Goal: Navigation & Orientation: Find specific page/section

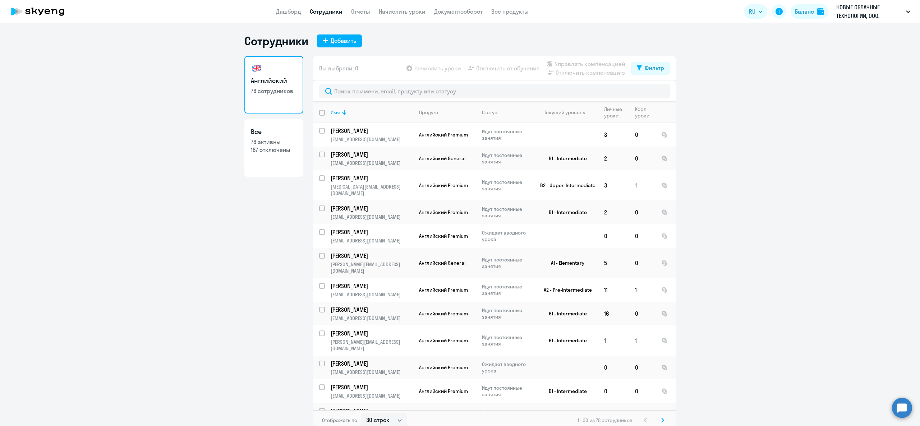
select select "30"
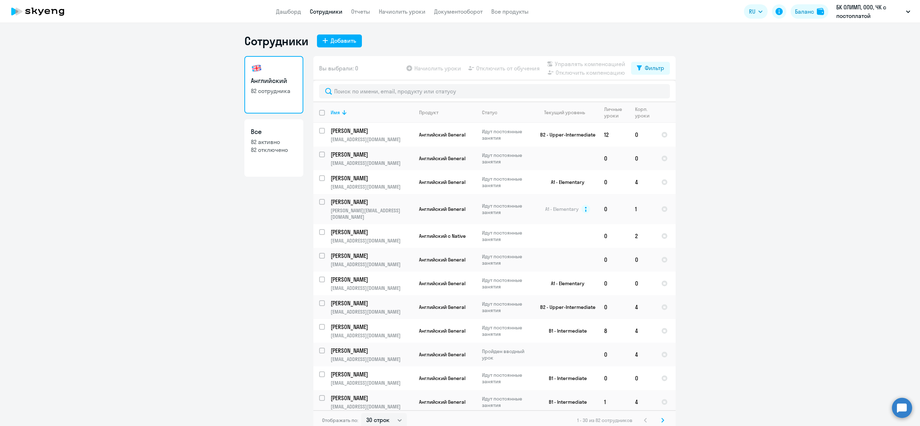
select select "30"
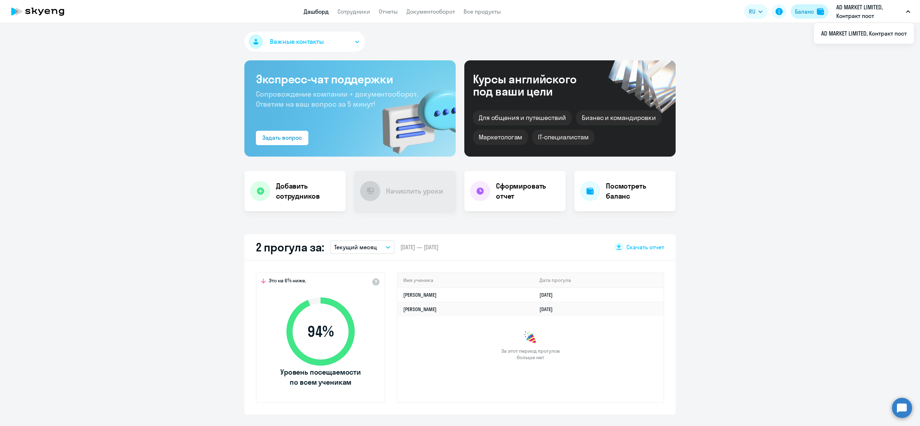
click at [815, 7] on button "Баланс" at bounding box center [809, 11] width 38 height 14
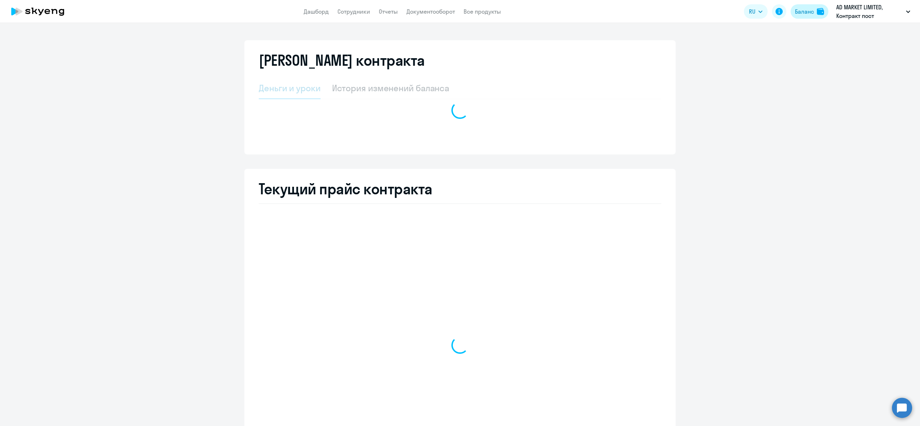
select select "english_adult_not_native_speaker"
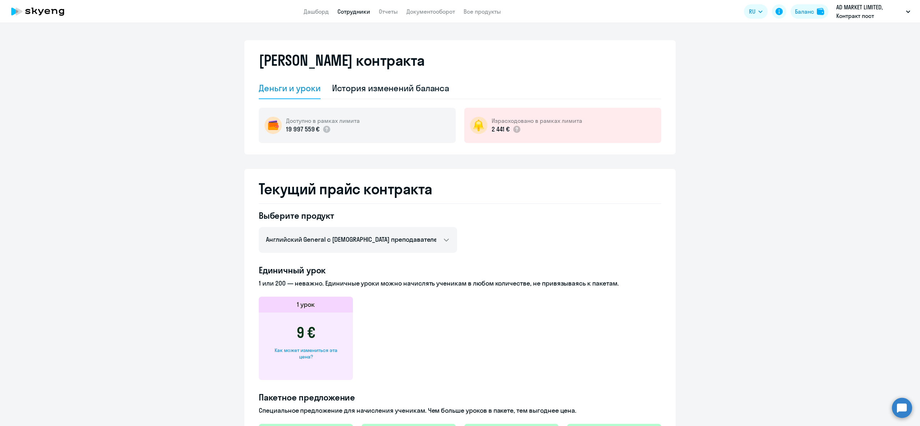
click at [349, 12] on link "Сотрудники" at bounding box center [353, 11] width 33 height 7
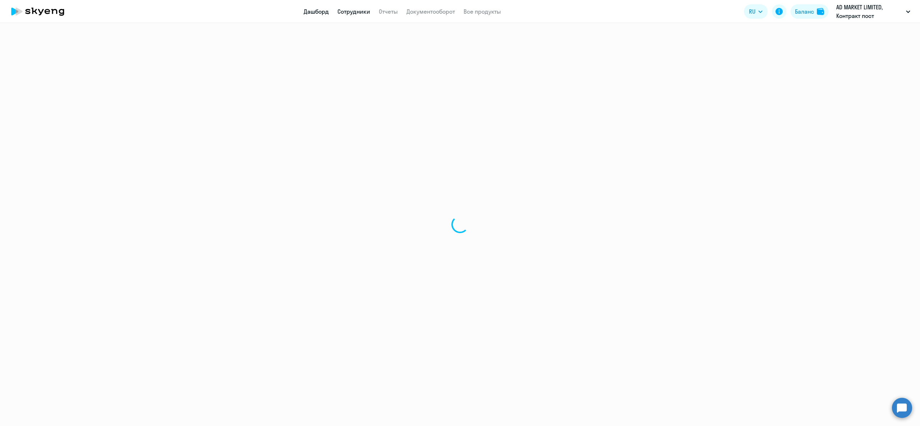
select select "30"
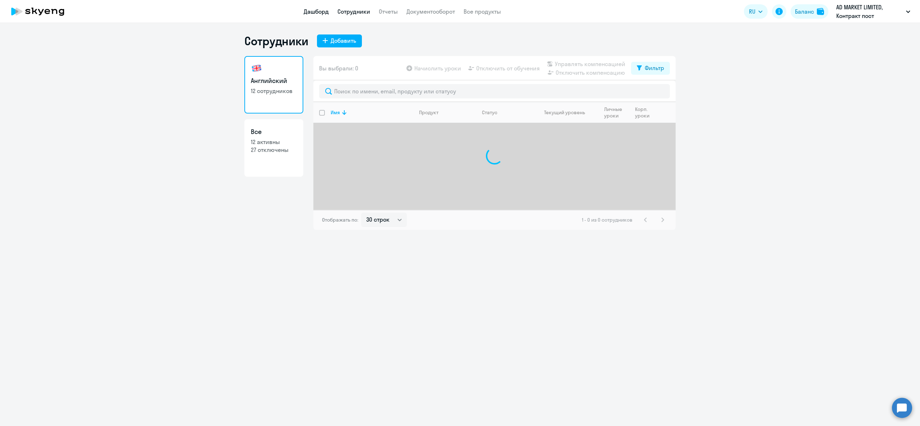
click at [322, 11] on link "Дашборд" at bounding box center [316, 11] width 25 height 7
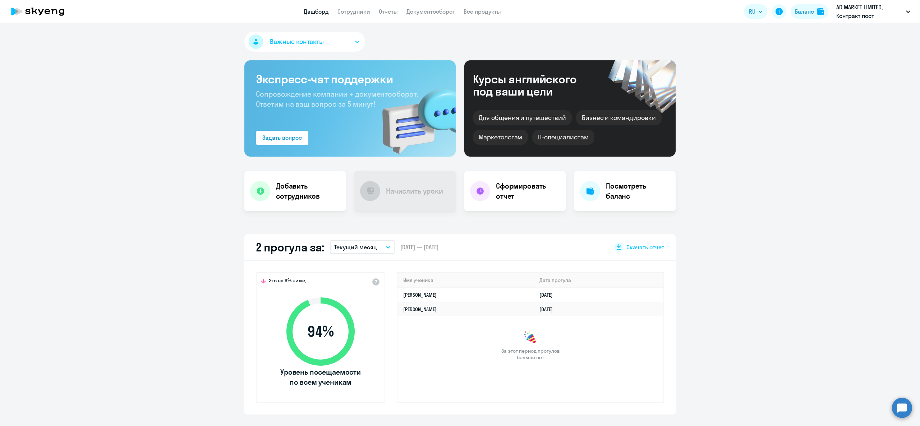
select select "30"
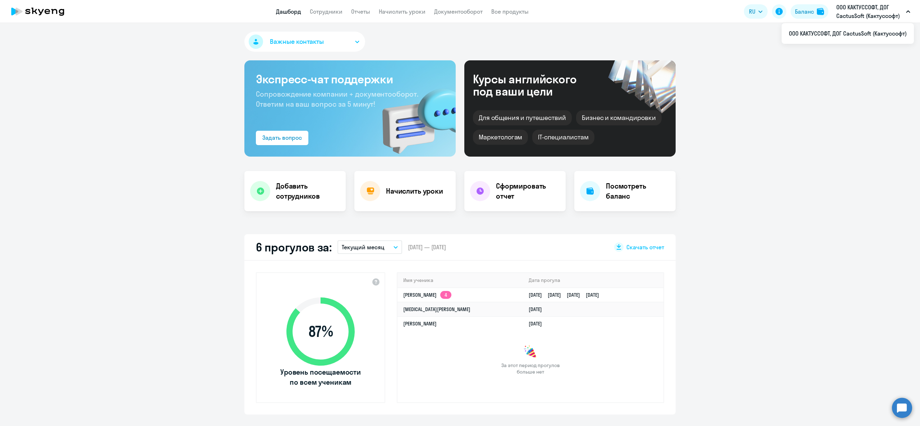
click at [313, 15] on link "Сотрудники" at bounding box center [326, 11] width 33 height 7
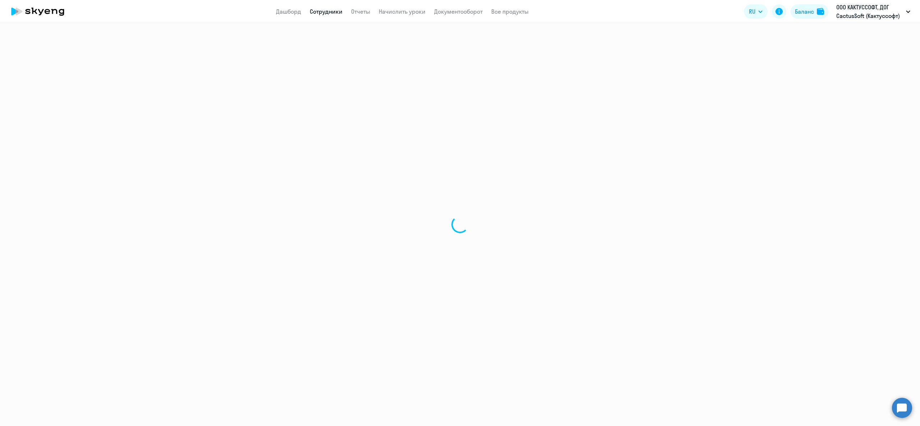
click at [316, 13] on link "Сотрудники" at bounding box center [326, 11] width 33 height 7
select select "30"
